Goal: Transaction & Acquisition: Obtain resource

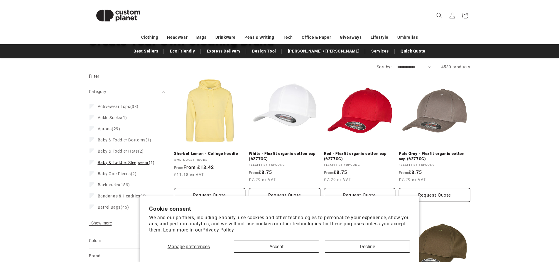
scroll to position [59, 0]
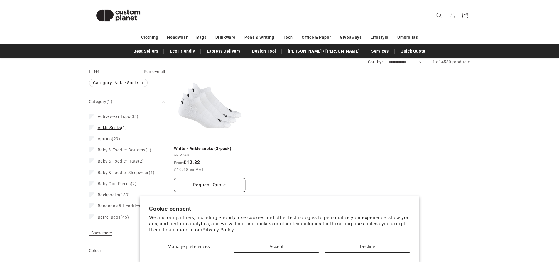
click at [92, 126] on icon at bounding box center [91, 127] width 3 height 2
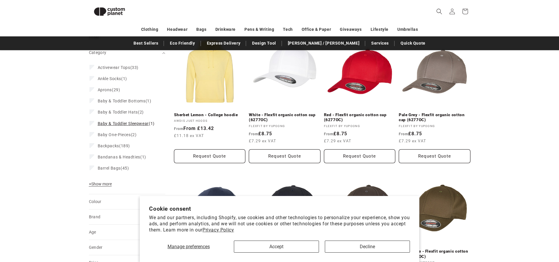
scroll to position [80, 0]
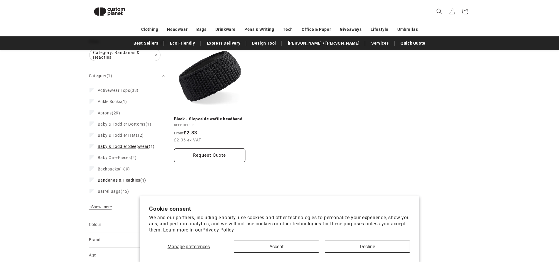
click at [95, 152] on label "Baby & Toddler Sleepwear (1) Baby & Toddler Sleepwear (1 product)" at bounding box center [126, 146] width 72 height 11
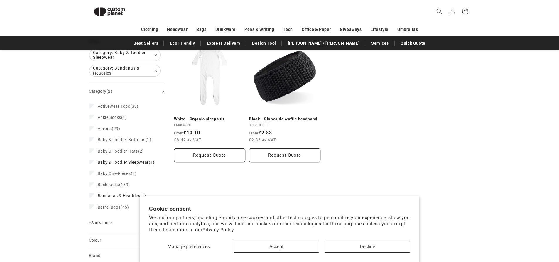
click at [92, 161] on icon at bounding box center [91, 162] width 3 height 2
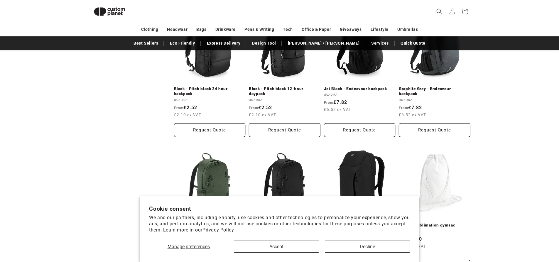
scroll to position [491, 0]
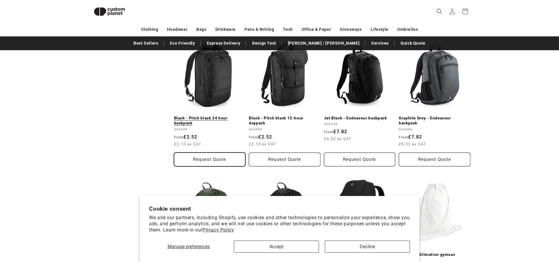
click at [230, 162] on button "Request Quote" at bounding box center [210, 160] width 72 height 14
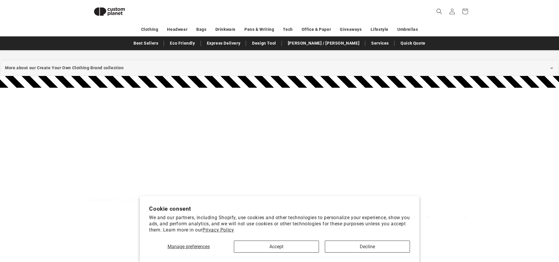
scroll to position [80, 0]
